Goal: Find specific page/section: Find specific page/section

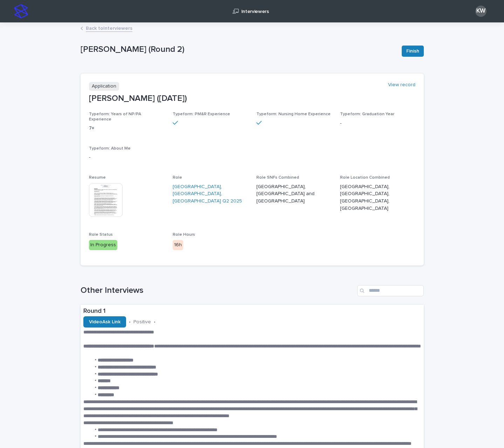
click at [105, 27] on link "Back to Interviewers" at bounding box center [109, 28] width 47 height 8
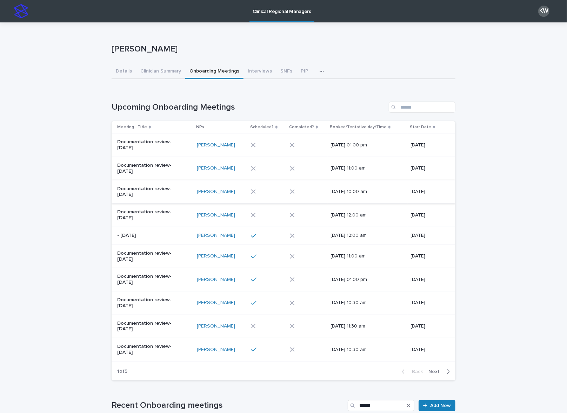
scroll to position [43, 0]
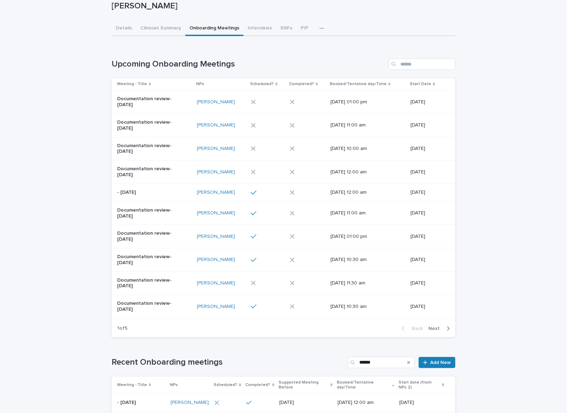
click at [434, 327] on span "Next" at bounding box center [435, 328] width 15 height 5
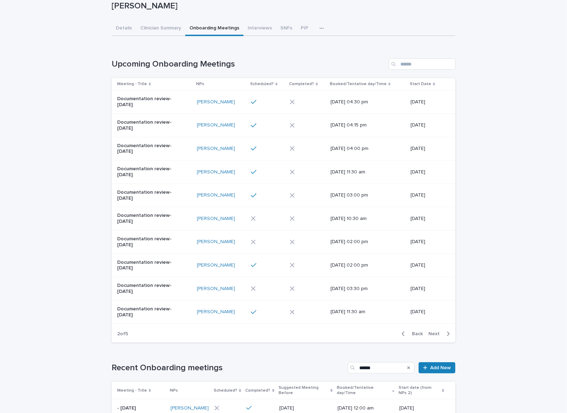
scroll to position [46, 0]
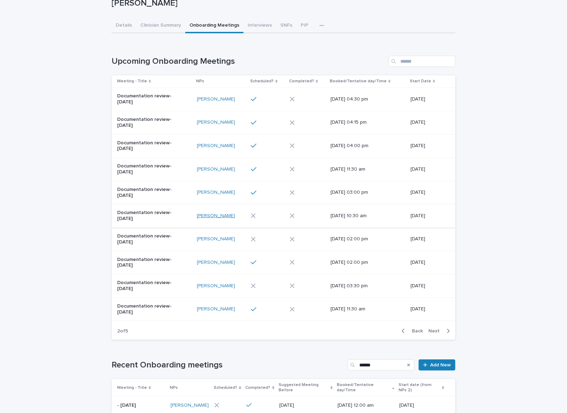
drag, startPoint x: 267, startPoint y: 217, endPoint x: 207, endPoint y: 214, distance: 60.4
click at [431, 329] on span "Next" at bounding box center [435, 331] width 15 height 5
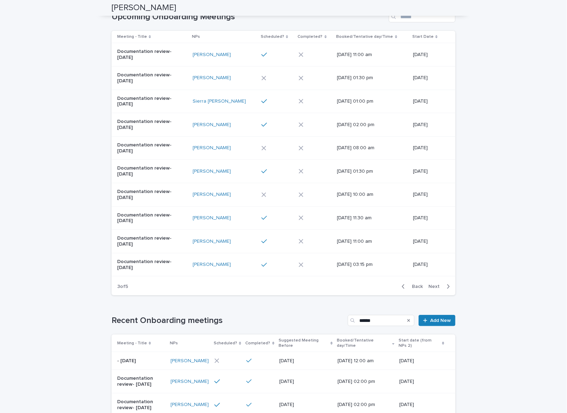
scroll to position [78, 0]
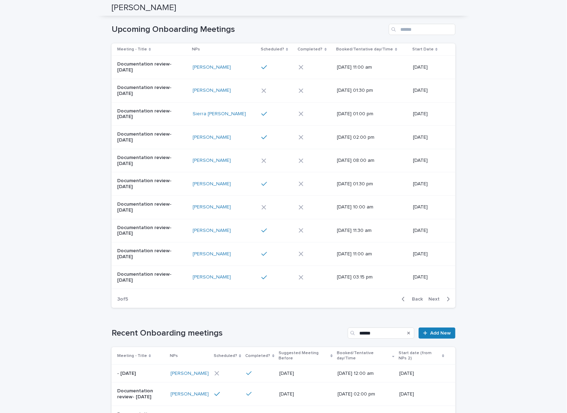
click at [416, 297] on span "Back" at bounding box center [414, 299] width 15 height 5
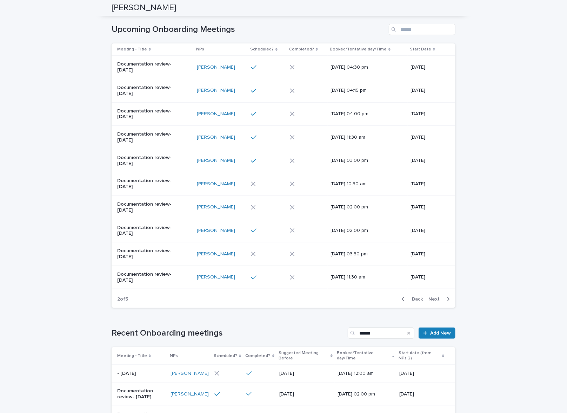
click at [416, 297] on span "Back" at bounding box center [414, 299] width 15 height 5
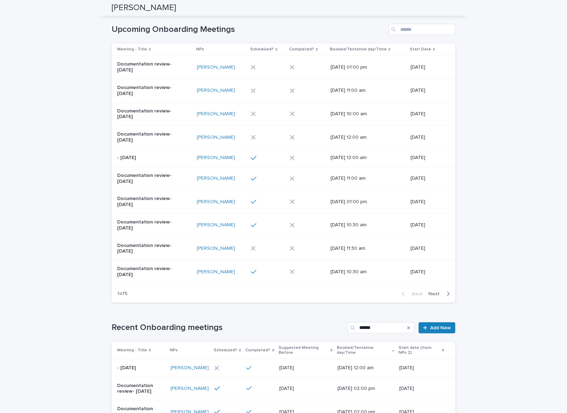
scroll to position [75, 0]
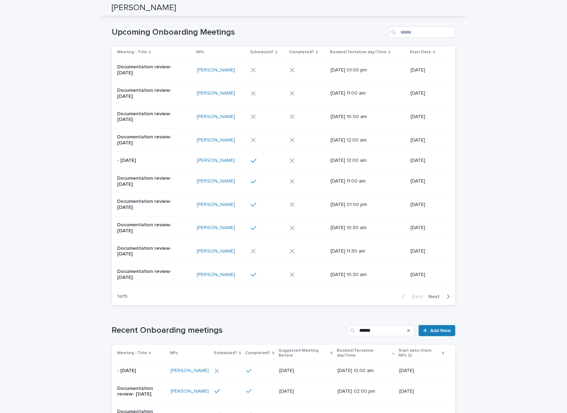
click at [340, 50] on p "Booked/Tentative day/Time" at bounding box center [358, 52] width 57 height 8
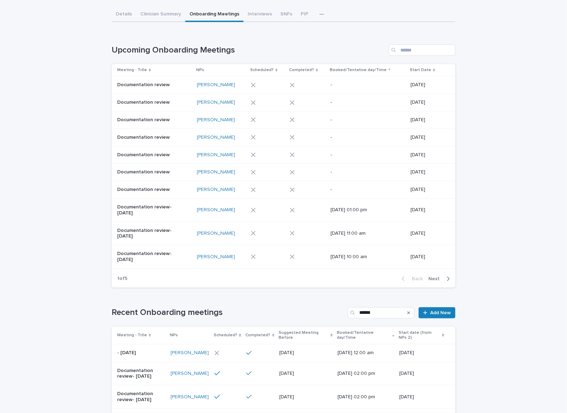
click at [433, 279] on span "Next" at bounding box center [435, 279] width 15 height 5
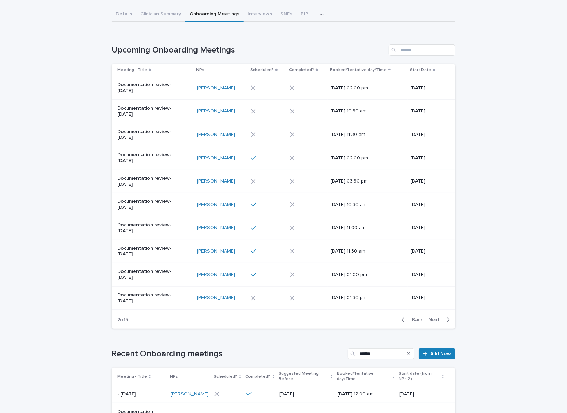
scroll to position [78, 0]
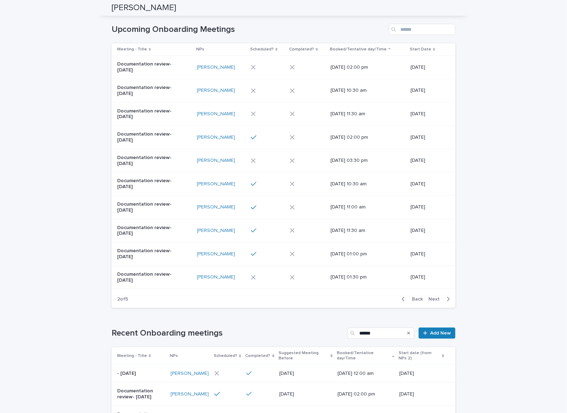
click at [431, 298] on span "Next" at bounding box center [435, 299] width 15 height 5
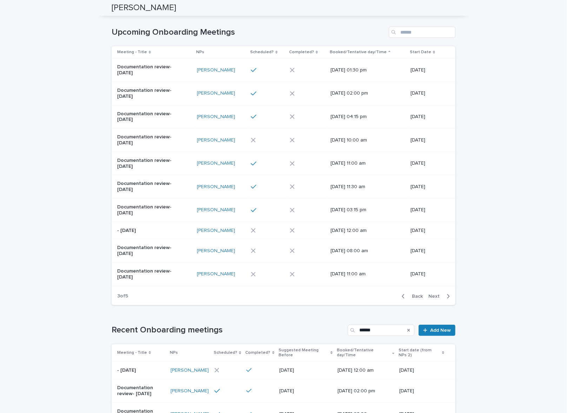
click at [413, 294] on span "Back" at bounding box center [414, 296] width 15 height 5
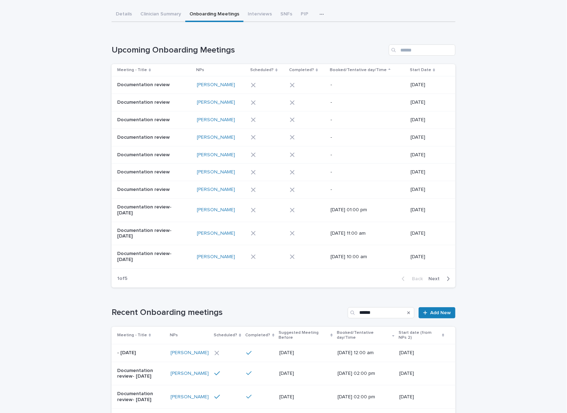
click at [431, 276] on button "Next" at bounding box center [440, 279] width 30 height 6
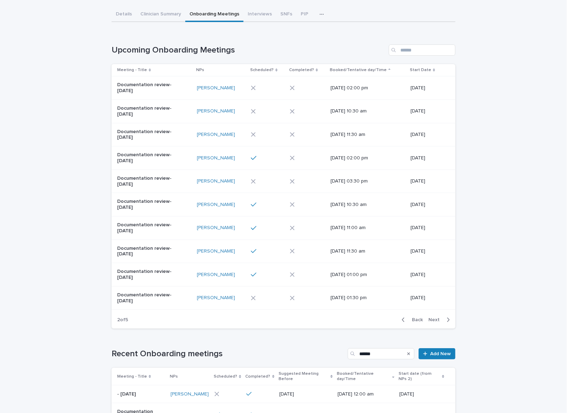
scroll to position [78, 0]
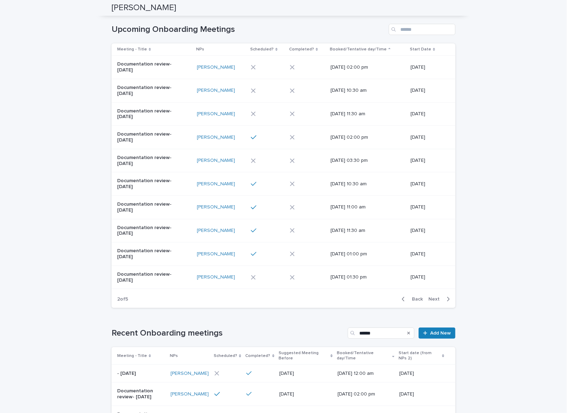
click at [433, 297] on span "Next" at bounding box center [435, 299] width 15 height 5
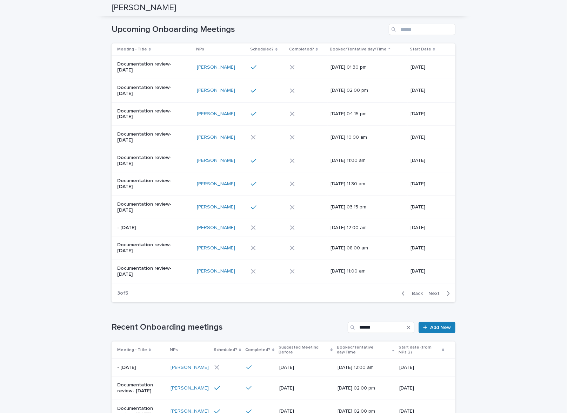
scroll to position [75, 0]
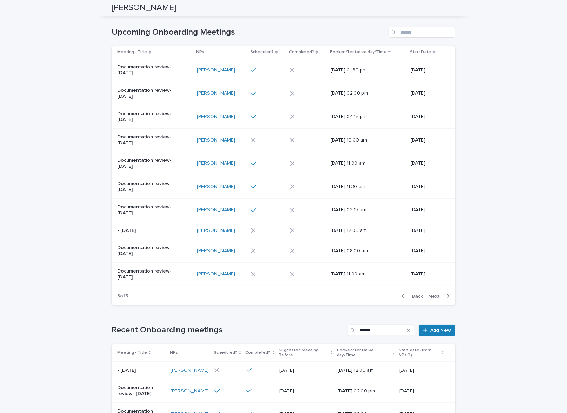
click at [272, 251] on div at bounding box center [265, 251] width 29 height 5
